Goal: Information Seeking & Learning: Understand process/instructions

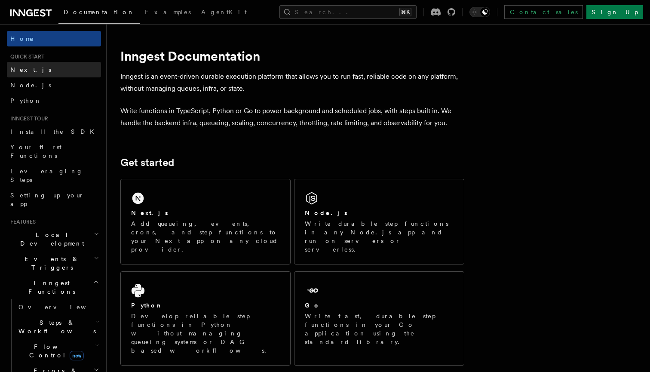
click at [50, 74] on link "Next.js" at bounding box center [54, 69] width 94 height 15
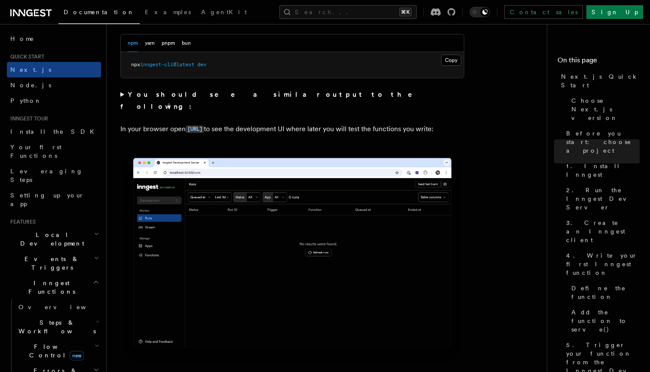
scroll to position [665, 0]
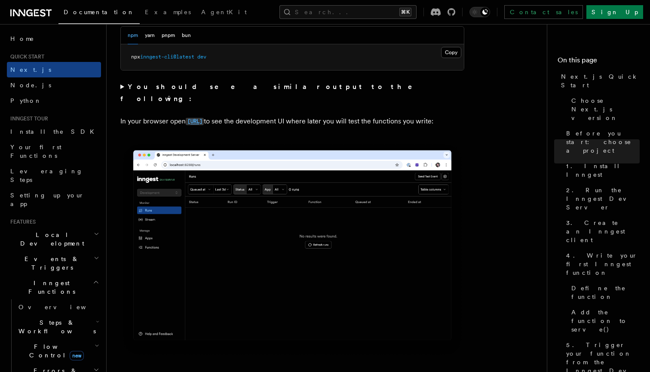
click at [191, 118] on code "[URL]" at bounding box center [195, 121] width 18 height 7
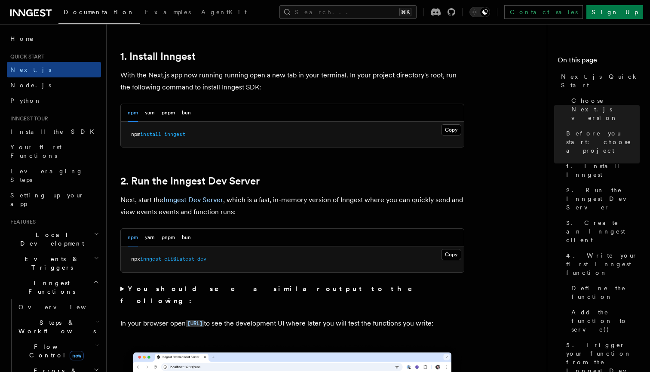
scroll to position [543, 0]
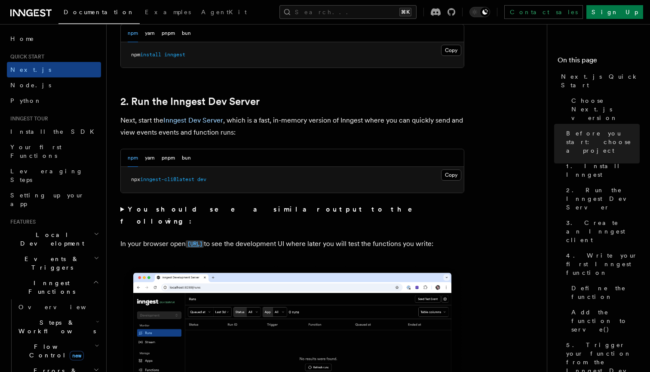
click at [204, 240] on code "[URL]" at bounding box center [195, 243] width 18 height 7
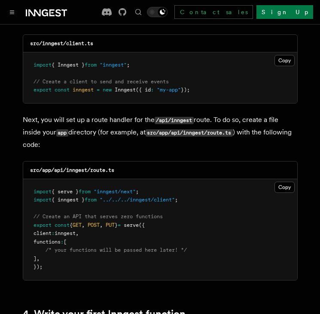
scroll to position [1141, 0]
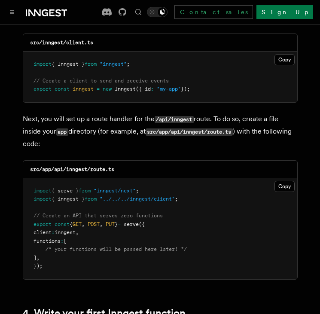
click at [34, 188] on span "import" at bounding box center [43, 191] width 18 height 6
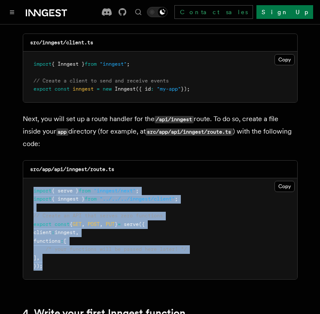
drag, startPoint x: 33, startPoint y: 166, endPoint x: 118, endPoint y: 242, distance: 114.2
click at [118, 242] on pre "import { serve } from "inngest/next" ; import { inngest } from "../../../innges…" at bounding box center [160, 228] width 274 height 101
copy code "import { serve } from "inngest/next" ; import { inngest } from "../../../innges…"
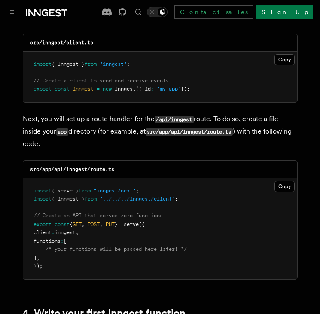
click at [123, 241] on pre "import { serve } from "inngest/next" ; import { inngest } from "../../../innges…" at bounding box center [160, 228] width 274 height 101
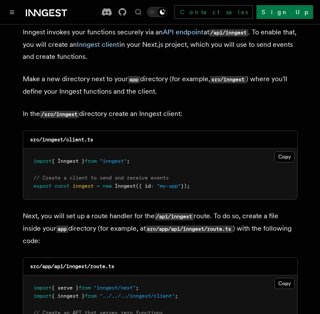
scroll to position [1044, 0]
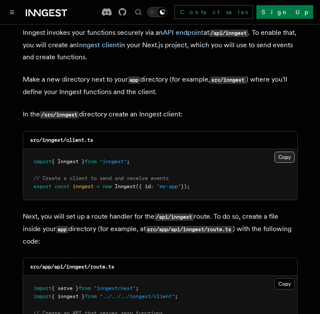
click at [284, 152] on button "Copy Copied" at bounding box center [285, 157] width 20 height 11
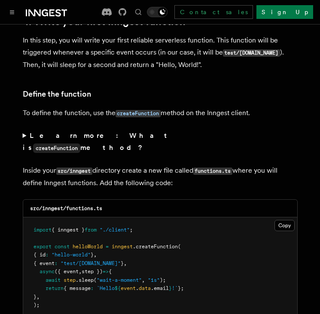
scroll to position [1456, 0]
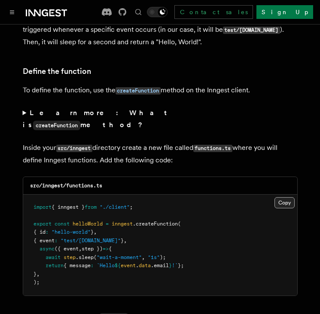
click at [280, 197] on button "Copy Copied" at bounding box center [285, 202] width 20 height 11
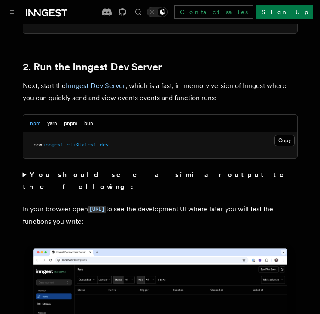
scroll to position [536, 0]
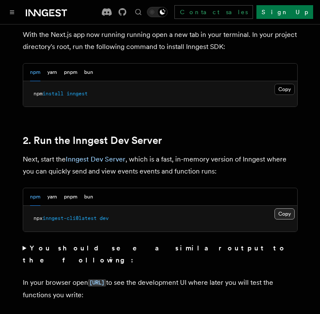
click at [281, 208] on button "Copy Copied" at bounding box center [285, 213] width 20 height 11
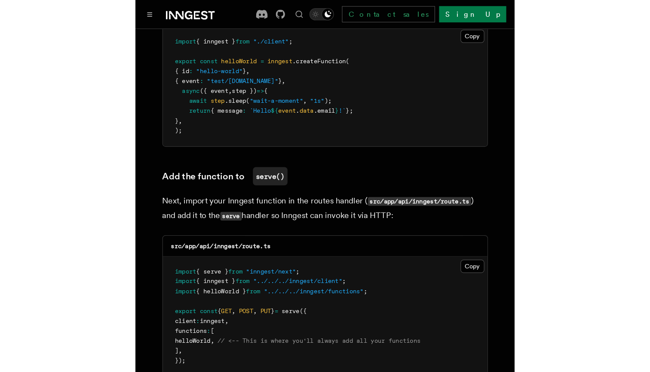
scroll to position [1634, 0]
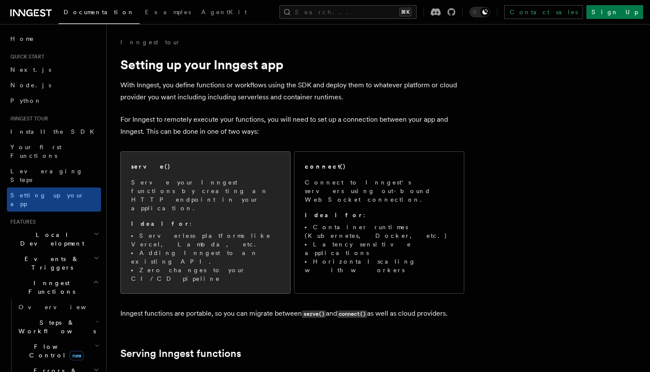
click at [208, 219] on p "Ideal for :" at bounding box center [205, 223] width 149 height 9
